Goal: Register for event/course

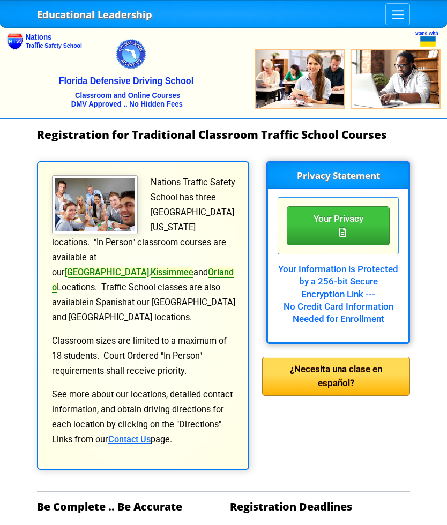
select select "{"fullName":"[US_STATE]","abbreviation":"FL","uniqueId":"1d559909-6cf0-4a4d-848…"
select select "2"
select select "6"
select select "[DATE], 7"
select select "12 Hour ADI - Court Ordered"
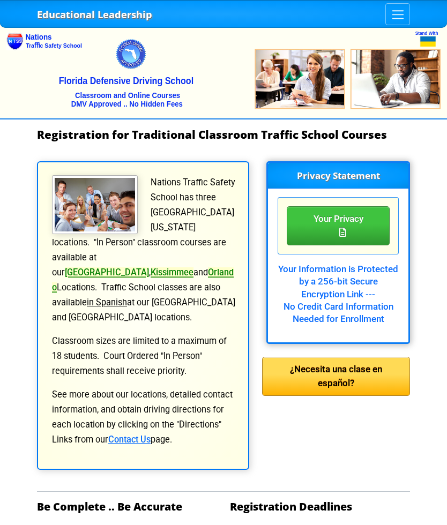
select select "{"countyName":"Pinellas","state":"[US_STATE]","uniqueId":"7c9cc234-d9fd-4e38-bf…"
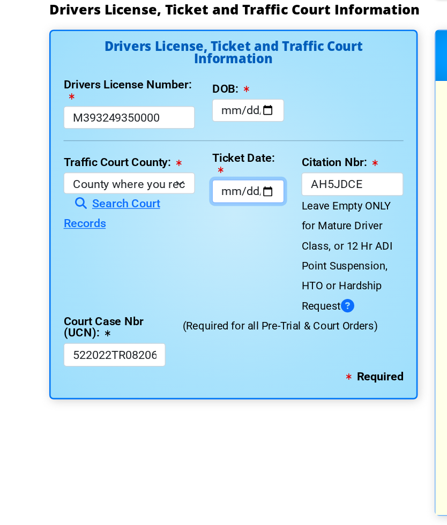
click at [198, 210] on input "[DATE]" at bounding box center [186, 219] width 54 height 18
type input "[DATE]"
click at [181, 210] on input "[DATE]" at bounding box center [186, 219] width 54 height 18
click at [167, 210] on input "[DATE]" at bounding box center [186, 219] width 54 height 18
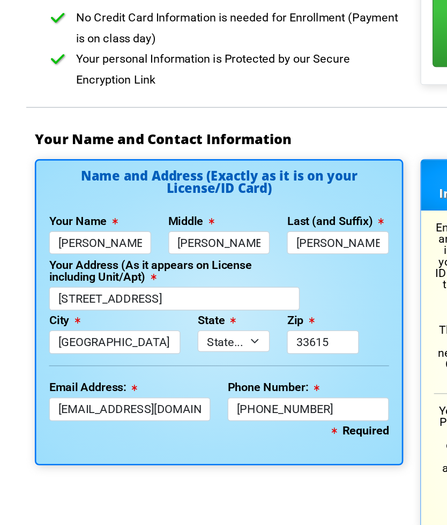
scroll to position [771, 0]
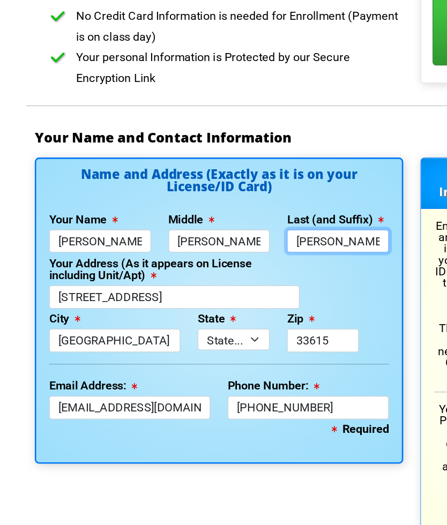
click at [252, 269] on input "[PERSON_NAME]" at bounding box center [264, 278] width 77 height 18
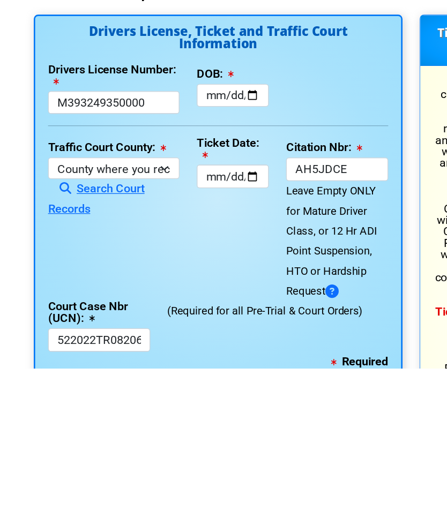
scroll to position [1216, 0]
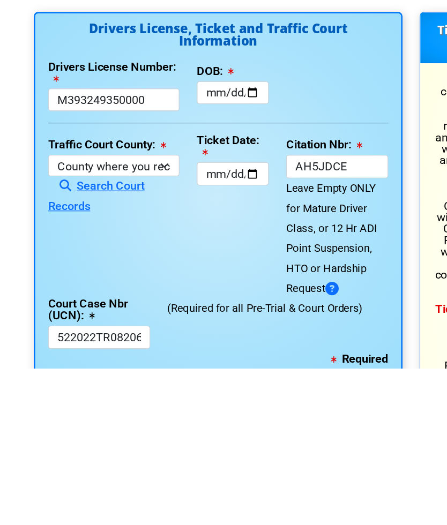
click at [175, 310] on input "[DATE]" at bounding box center [186, 319] width 54 height 18
type input "[PERSON_NAME]"
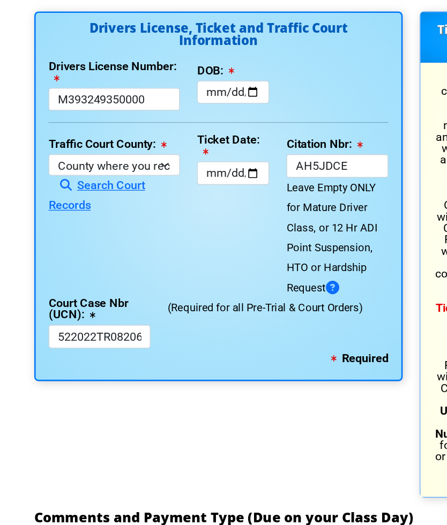
click at [237, 142] on div "Drivers License Number: [DRIVERS_LICENSE_NUMBER] DOB: [DATE]" at bounding box center [175, 161] width 268 height 38
click at [173, 157] on input "[DATE]" at bounding box center [186, 166] width 54 height 18
click at [170, 218] on input "[DATE]" at bounding box center [186, 227] width 54 height 18
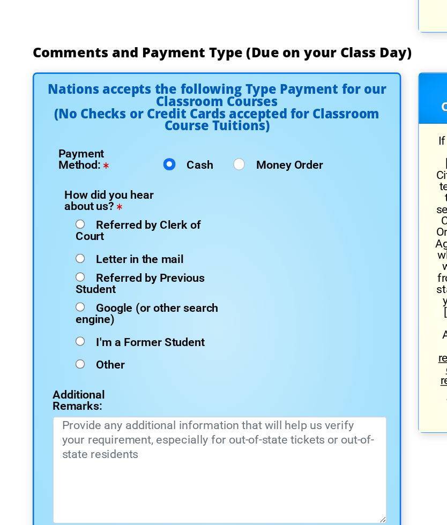
scroll to position [1719, 0]
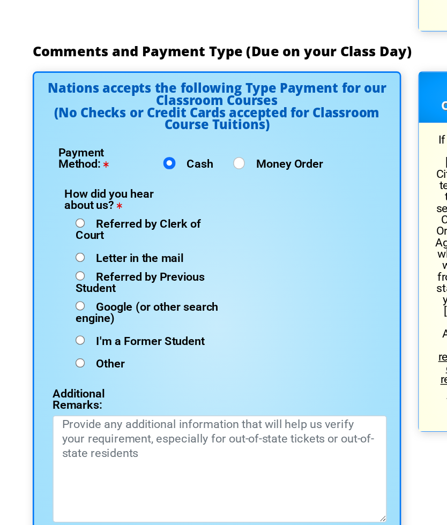
click at [69, 323] on input "Google (or other search engine)" at bounding box center [72, 326] width 7 height 7
radio input "true"
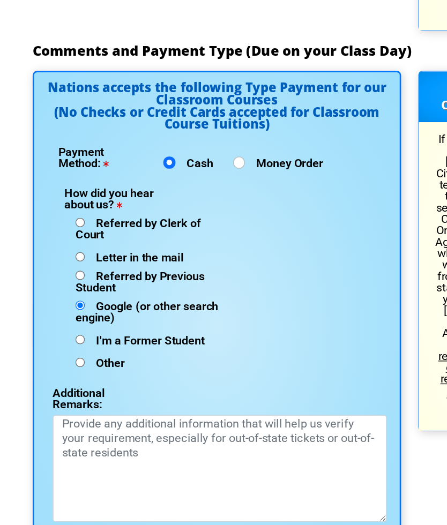
click at [53, 408] on textarea "Additional Remarks:" at bounding box center [177, 448] width 251 height 80
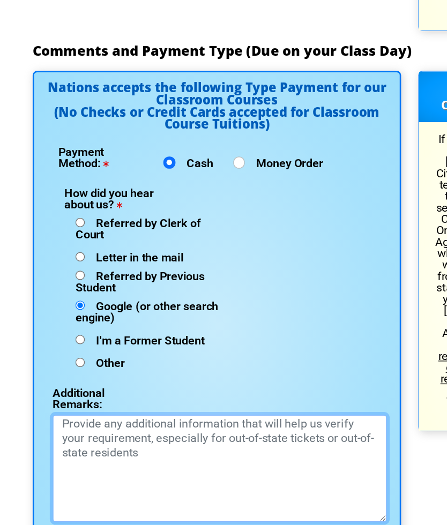
scroll to position [1741, 0]
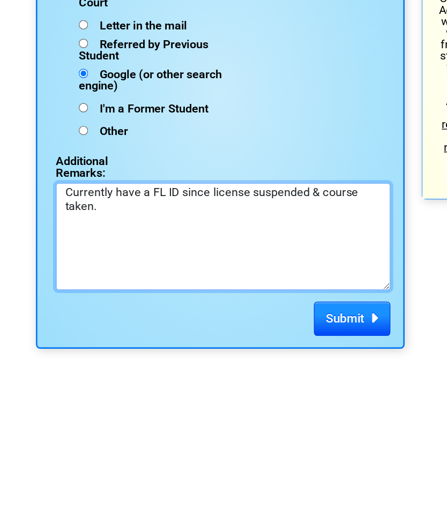
type textarea "Currently have a FL ID since license suspended & course taken."
click at [263, 482] on span "Submit" at bounding box center [269, 487] width 29 height 11
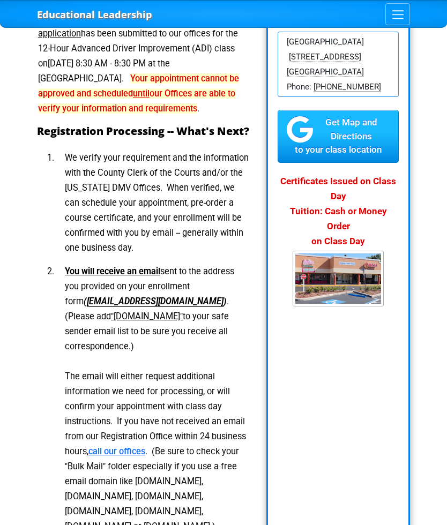
scroll to position [148, 0]
